Goal: Transaction & Acquisition: Purchase product/service

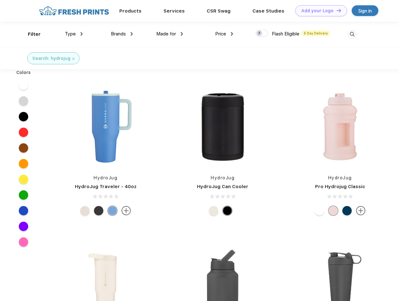
scroll to position [0, 0]
click at [319, 11] on link "Add your Logo Design Tool" at bounding box center [321, 10] width 52 height 11
click at [0, 0] on div "Design Tool" at bounding box center [0, 0] width 0 height 0
click at [336, 10] on link "Add your Logo Design Tool" at bounding box center [321, 10] width 52 height 11
click at [30, 34] on div "Filter" at bounding box center [34, 34] width 13 height 7
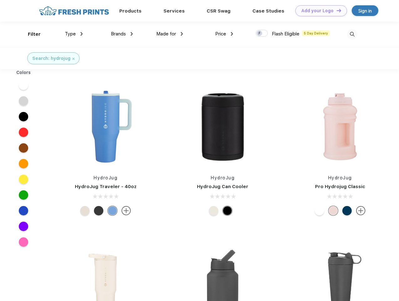
click at [74, 34] on span "Type" at bounding box center [70, 34] width 11 height 6
click at [122, 34] on span "Brands" at bounding box center [118, 34] width 15 height 6
click at [170, 34] on span "Made for" at bounding box center [166, 34] width 20 height 6
click at [224, 34] on span "Price" at bounding box center [220, 34] width 11 height 6
click at [262, 34] on div at bounding box center [262, 33] width 12 height 7
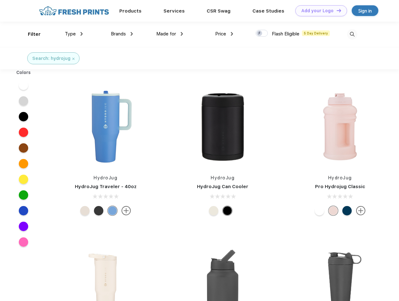
click at [260, 34] on input "checkbox" at bounding box center [258, 31] width 4 height 4
click at [352, 34] on img at bounding box center [352, 34] width 10 height 10
